Goal: Task Accomplishment & Management: Manage account settings

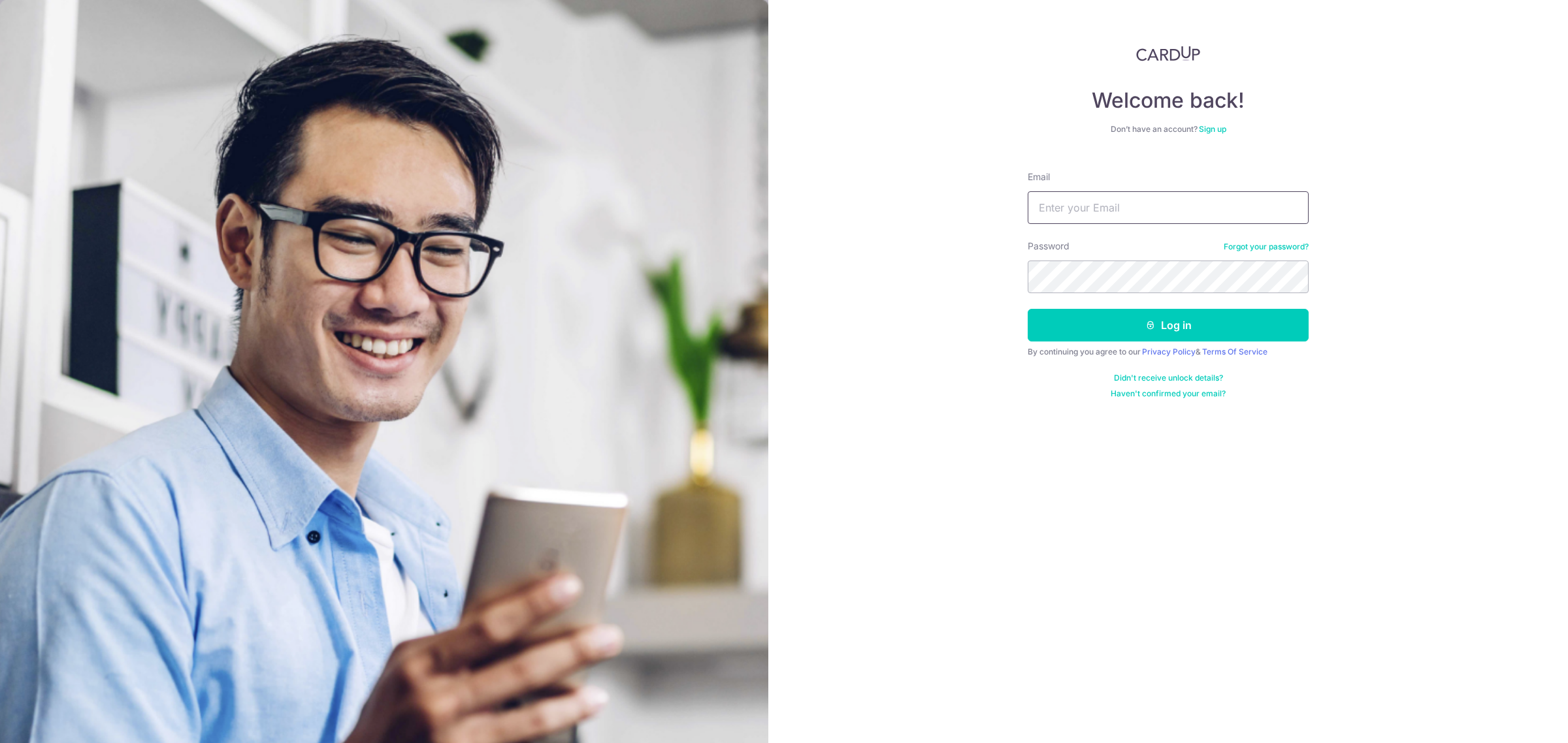
click at [1090, 209] on input "Email" at bounding box center [1169, 207] width 281 height 32
type input "g"
type input "[DOMAIN_NAME][EMAIL_ADDRESS][DOMAIN_NAME]"
click at [1028, 309] on button "Log in" at bounding box center [1169, 324] width 281 height 32
